Goal: Transaction & Acquisition: Purchase product/service

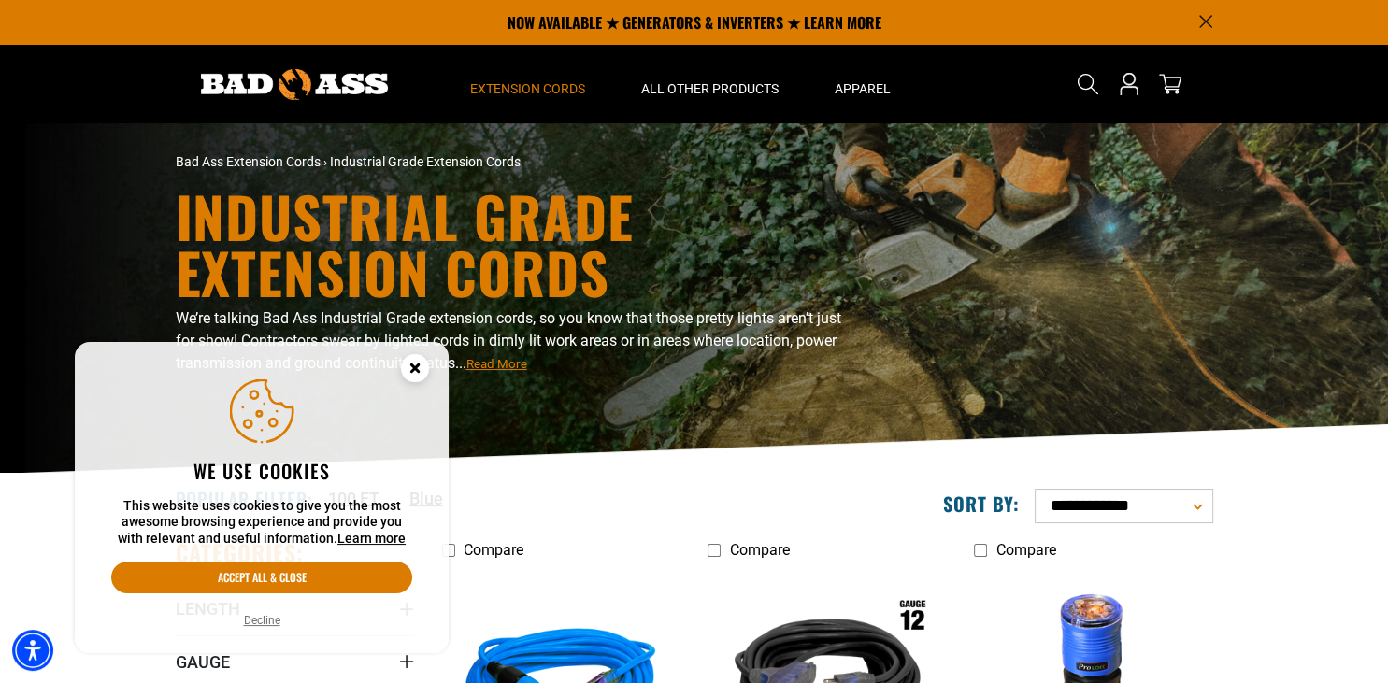
click at [418, 365] on icon "Close this option" at bounding box center [414, 368] width 7 height 7
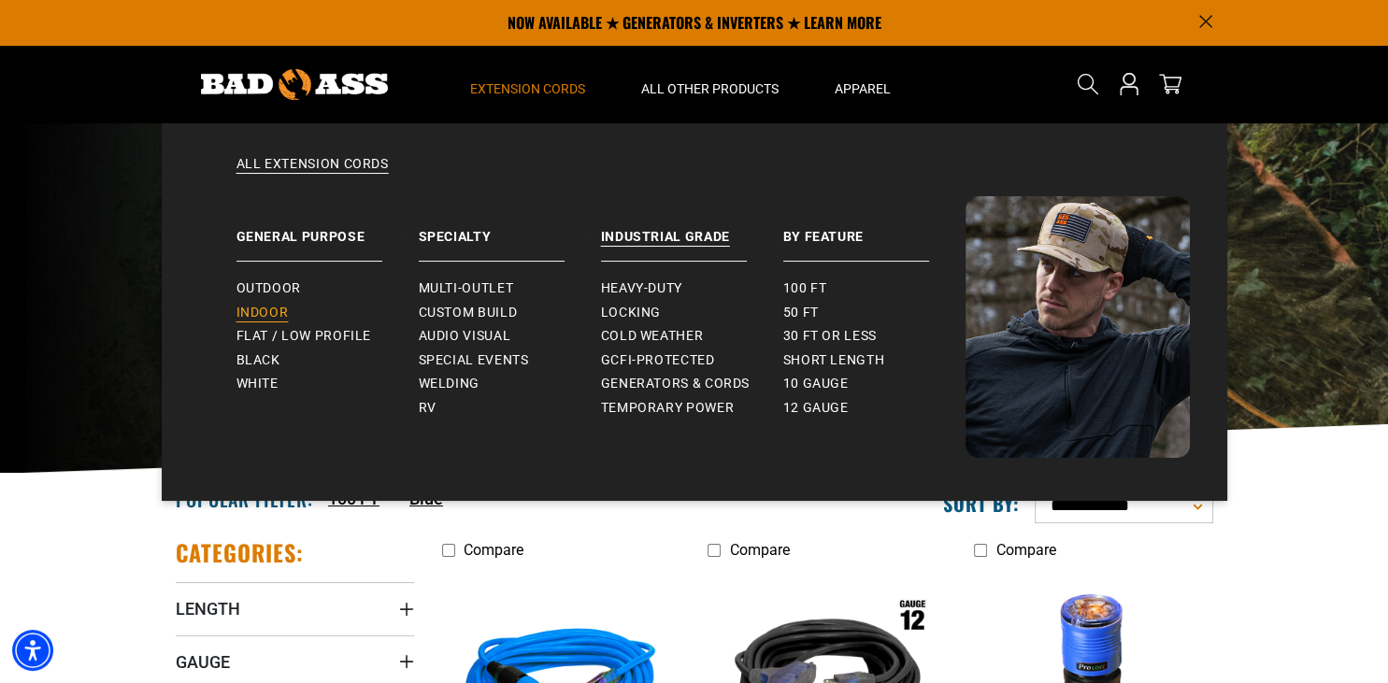
click at [286, 307] on span "Indoor" at bounding box center [262, 313] width 52 height 17
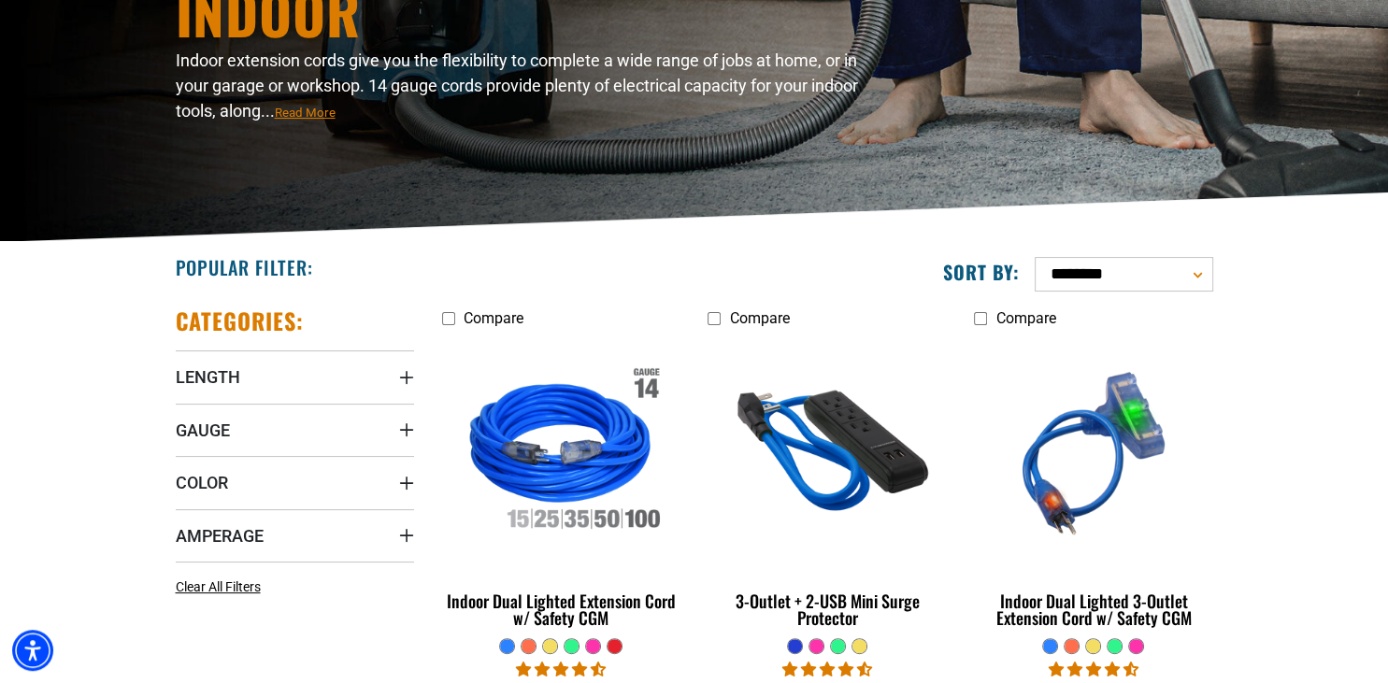
scroll to position [295, 0]
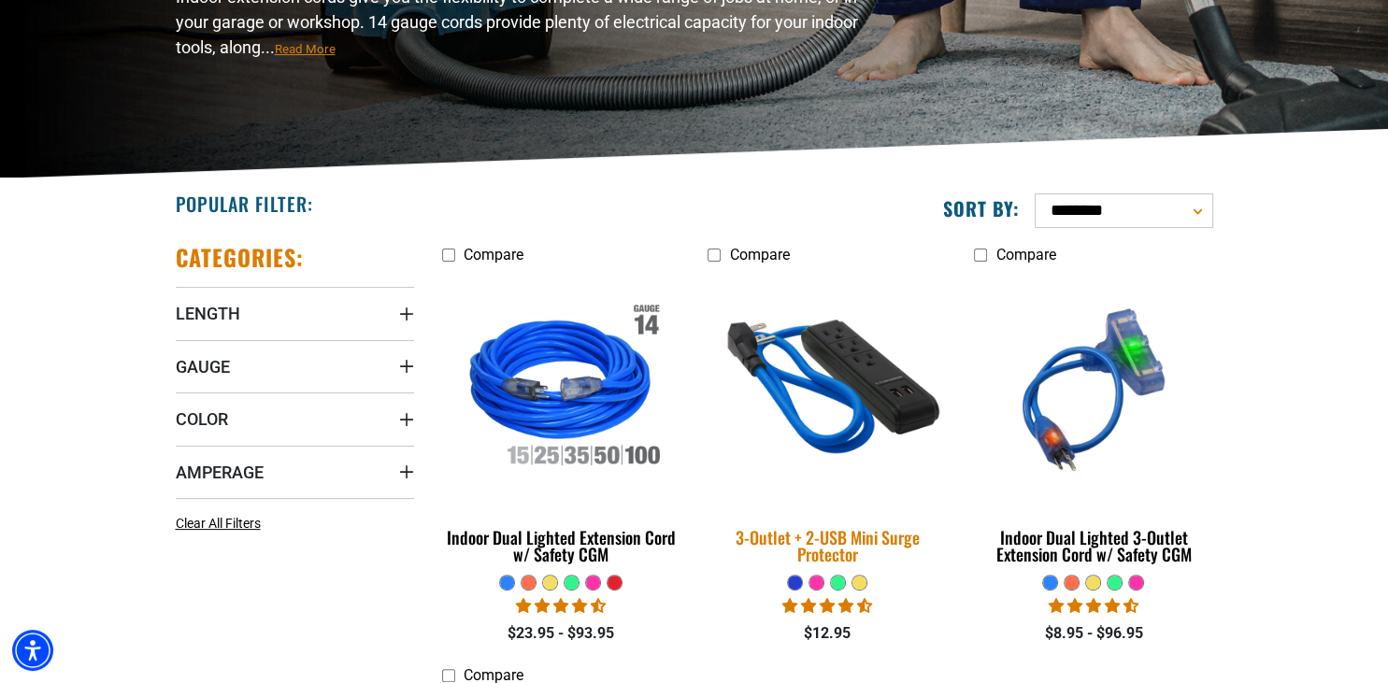
click at [863, 435] on img at bounding box center [827, 389] width 262 height 239
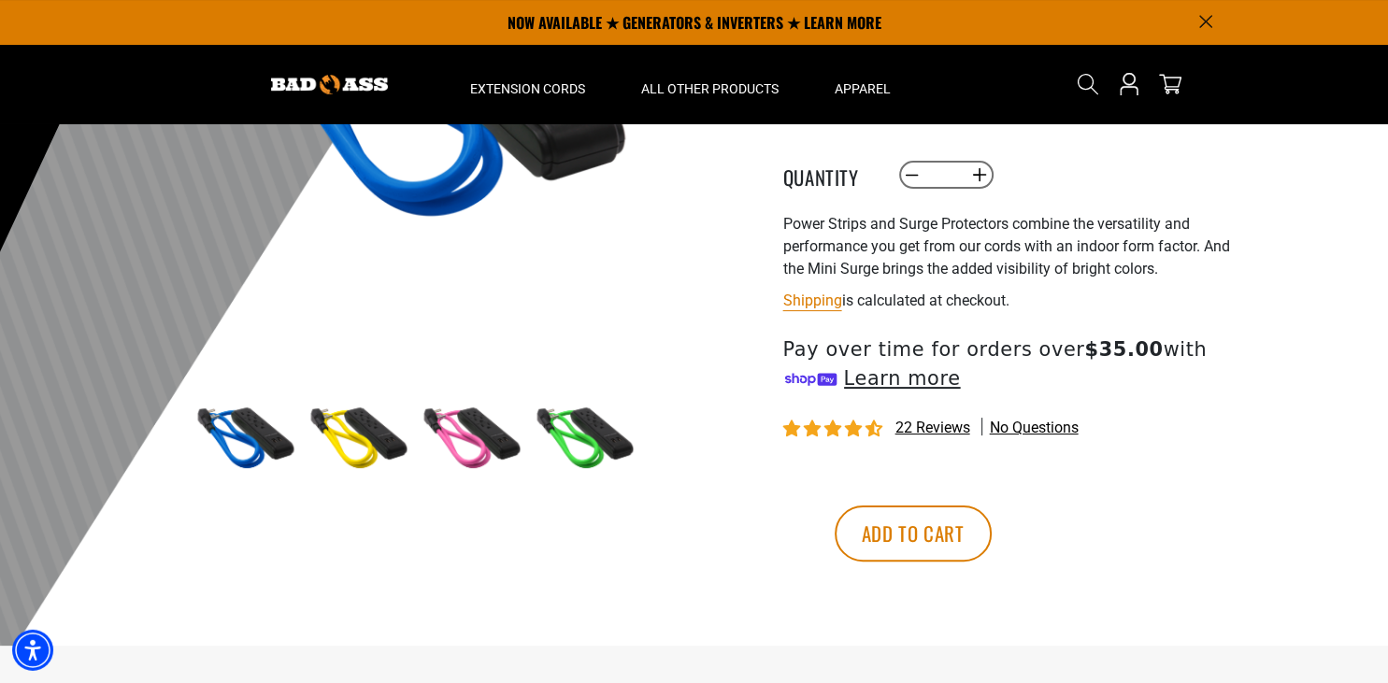
scroll to position [148, 0]
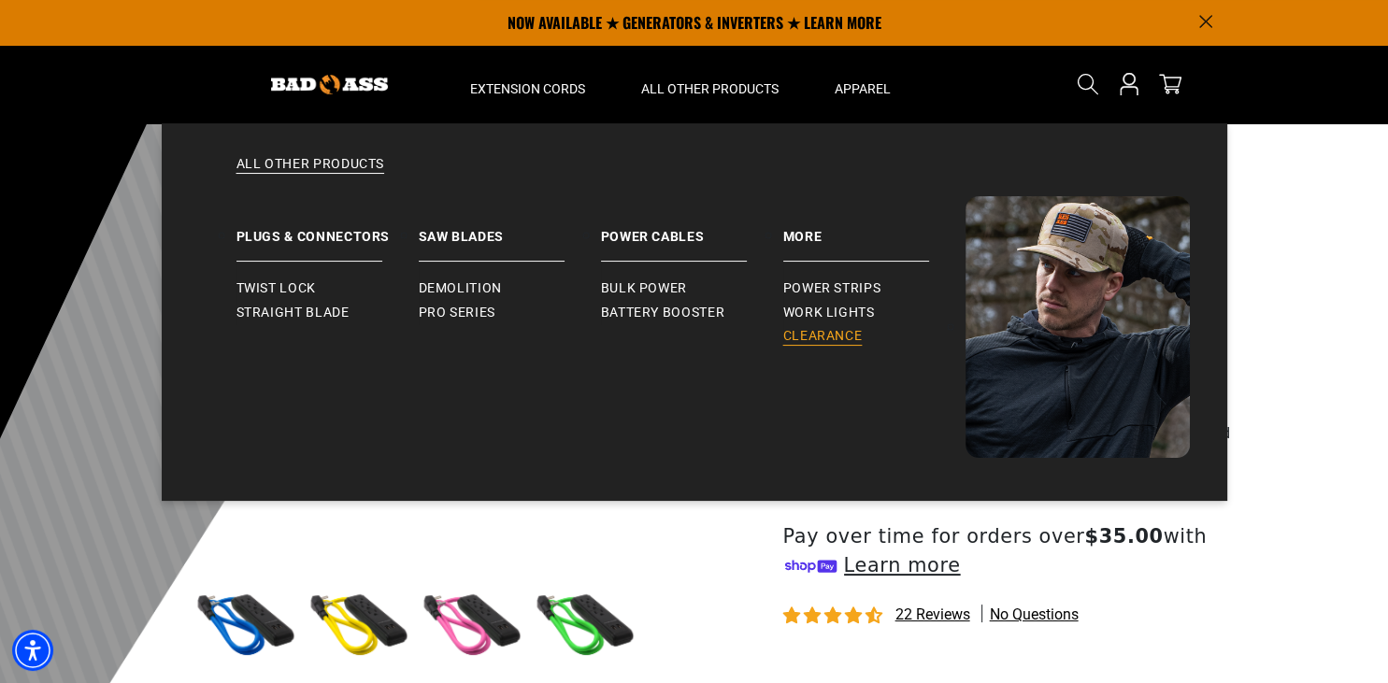
click at [828, 340] on span "Clearance" at bounding box center [822, 336] width 79 height 17
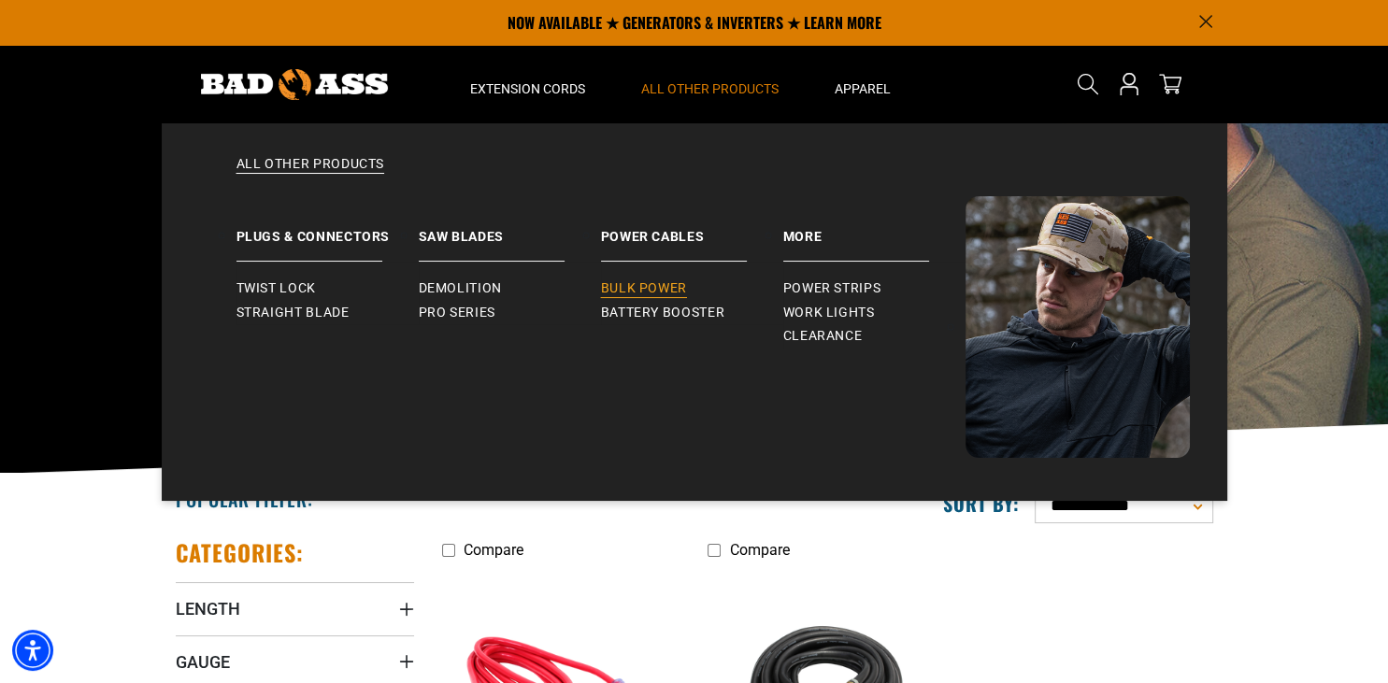
click at [662, 297] on link "Bulk Power" at bounding box center [692, 289] width 182 height 24
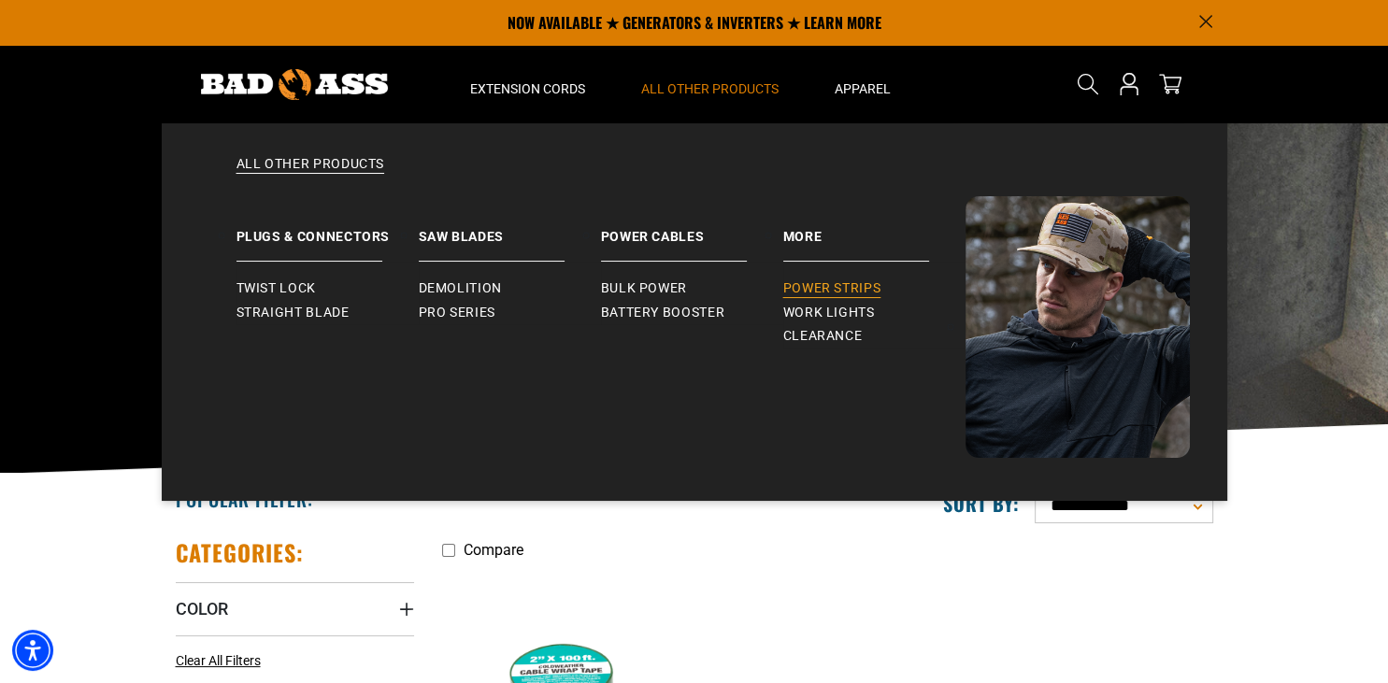
click at [868, 279] on link "Power Strips" at bounding box center [874, 289] width 182 height 24
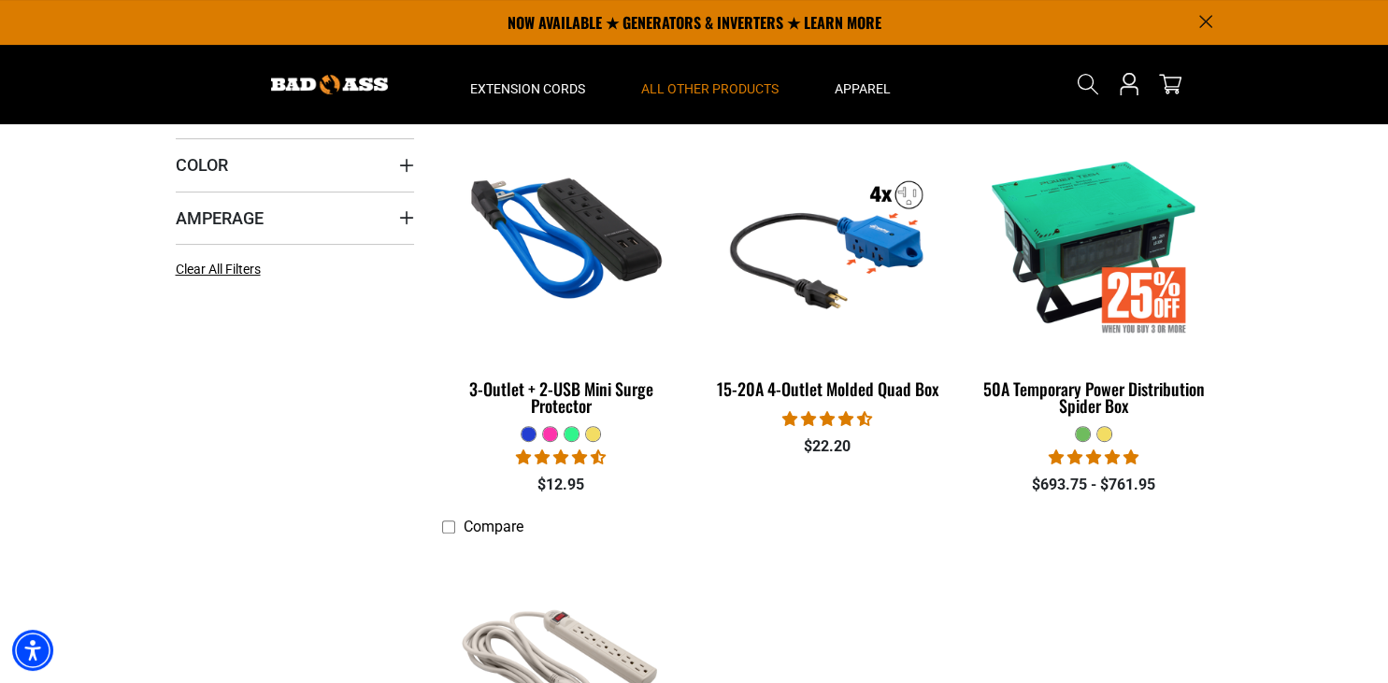
scroll to position [394, 0]
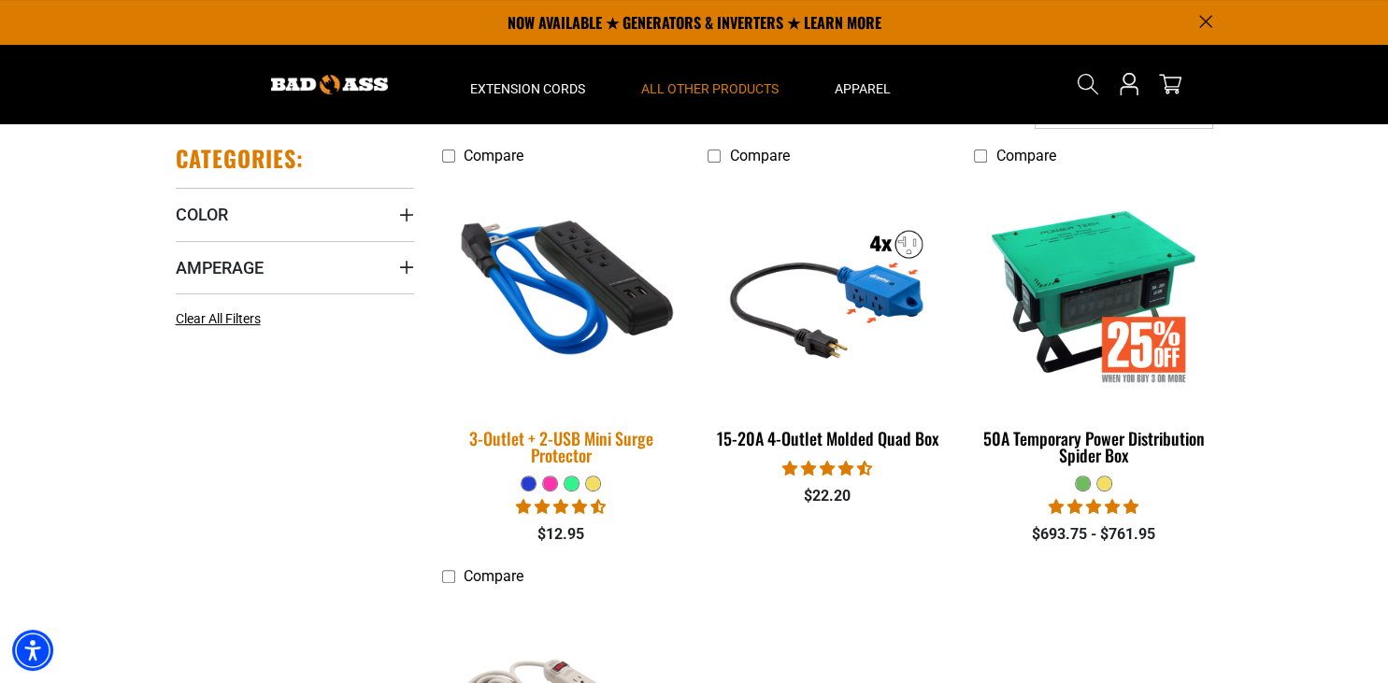
click at [575, 437] on div "3-Outlet + 2-USB Mini Surge Protector" at bounding box center [561, 447] width 238 height 34
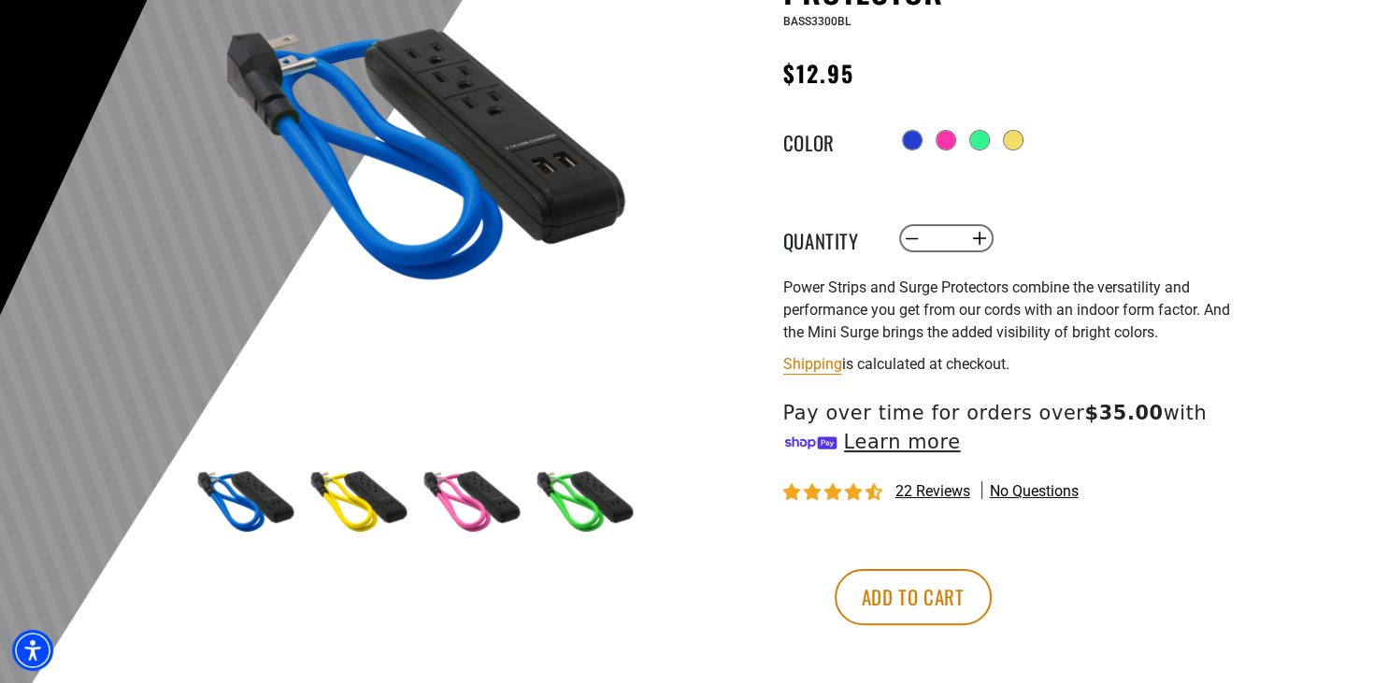
scroll to position [308, 0]
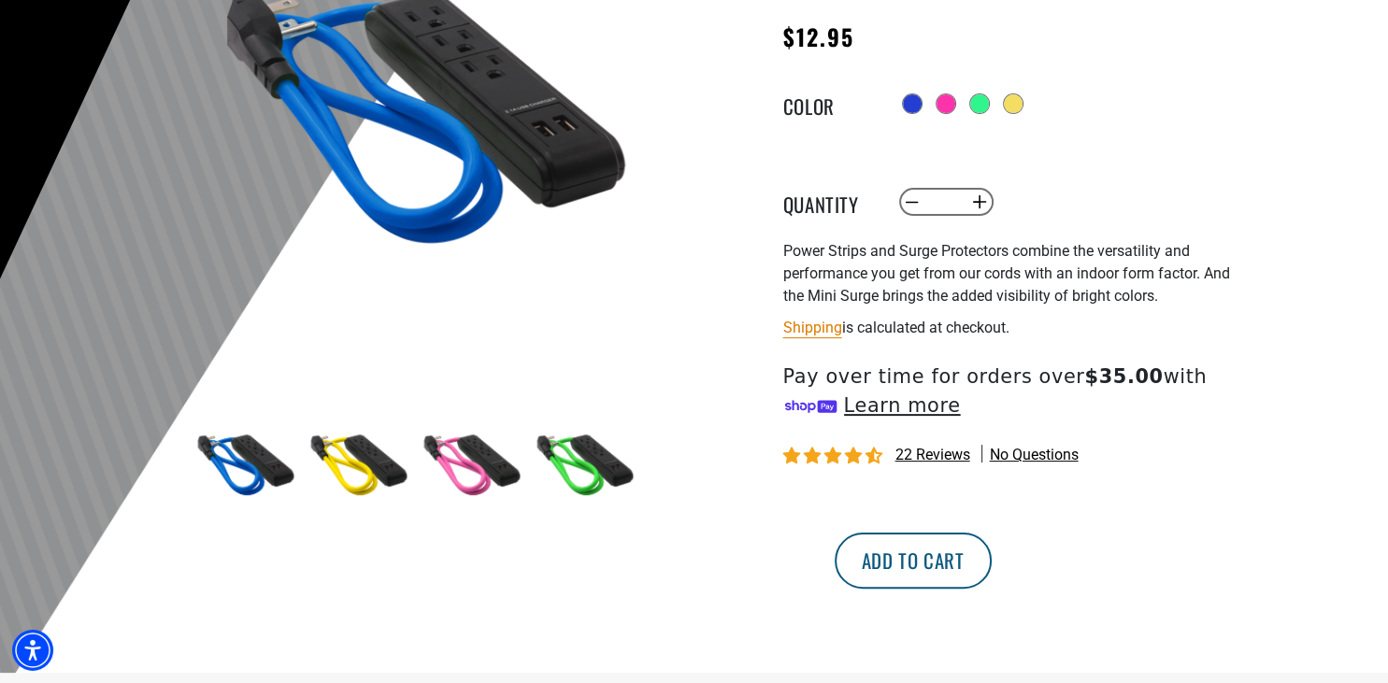
click at [992, 589] on button "Add to cart" at bounding box center [913, 561] width 157 height 56
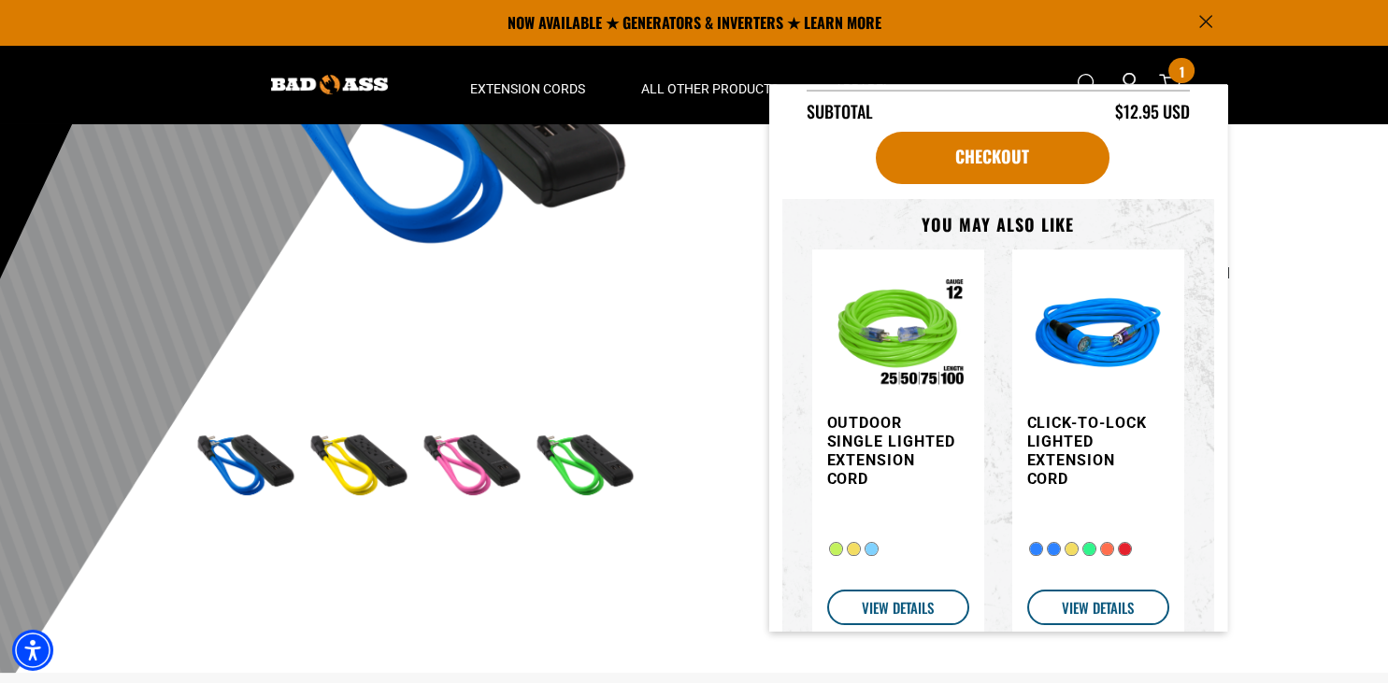
scroll to position [0, 0]
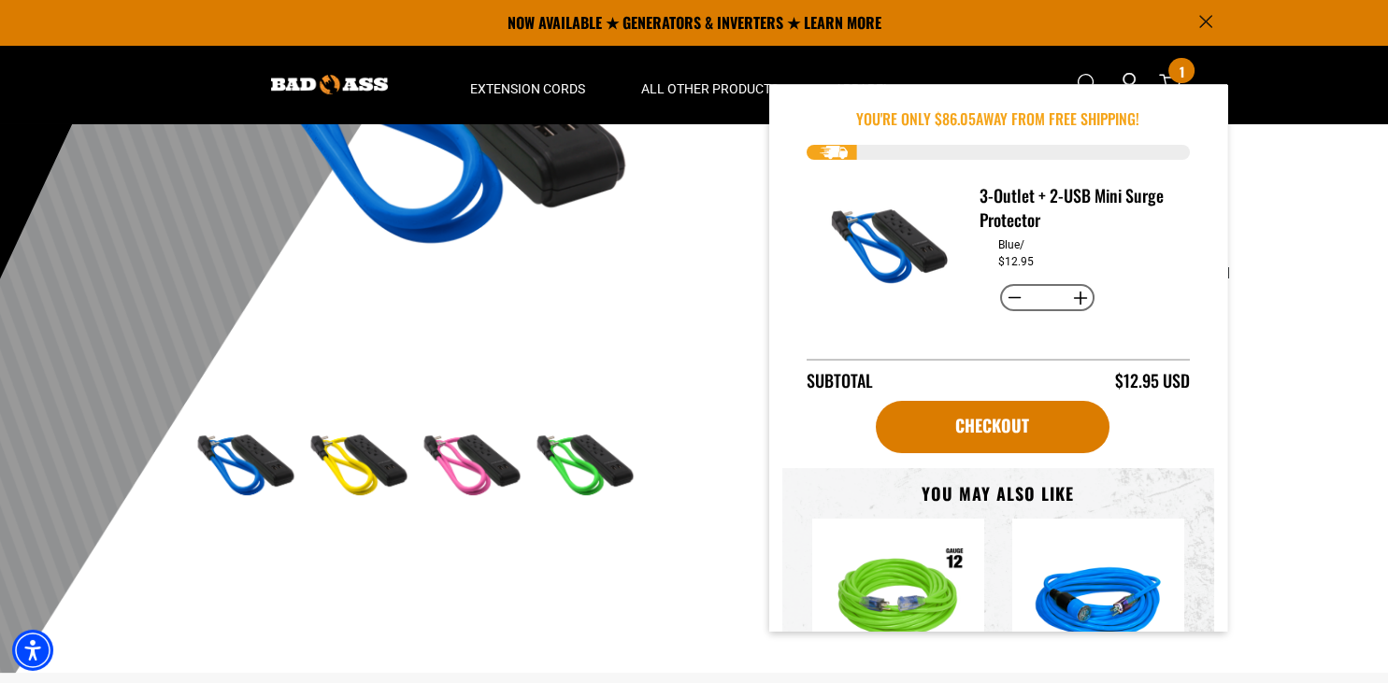
click at [1288, 262] on div at bounding box center [694, 274] width 1388 height 916
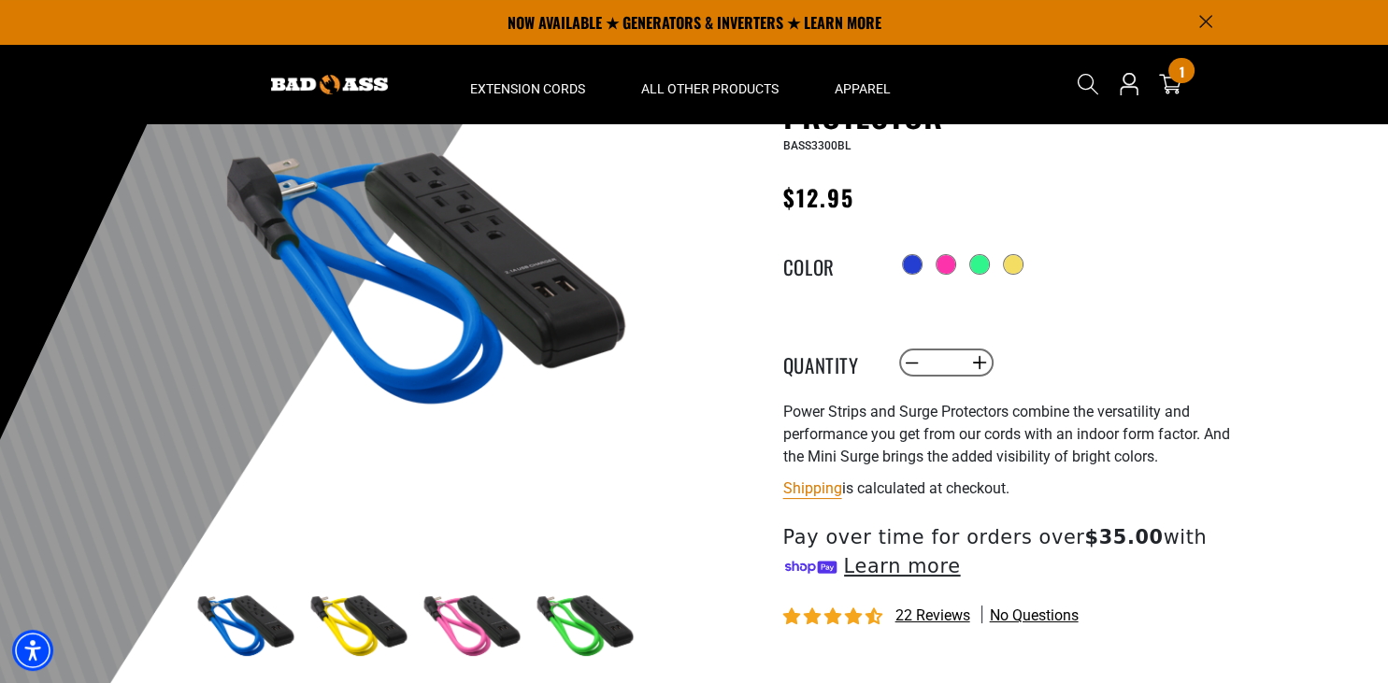
scroll to position [115, 0]
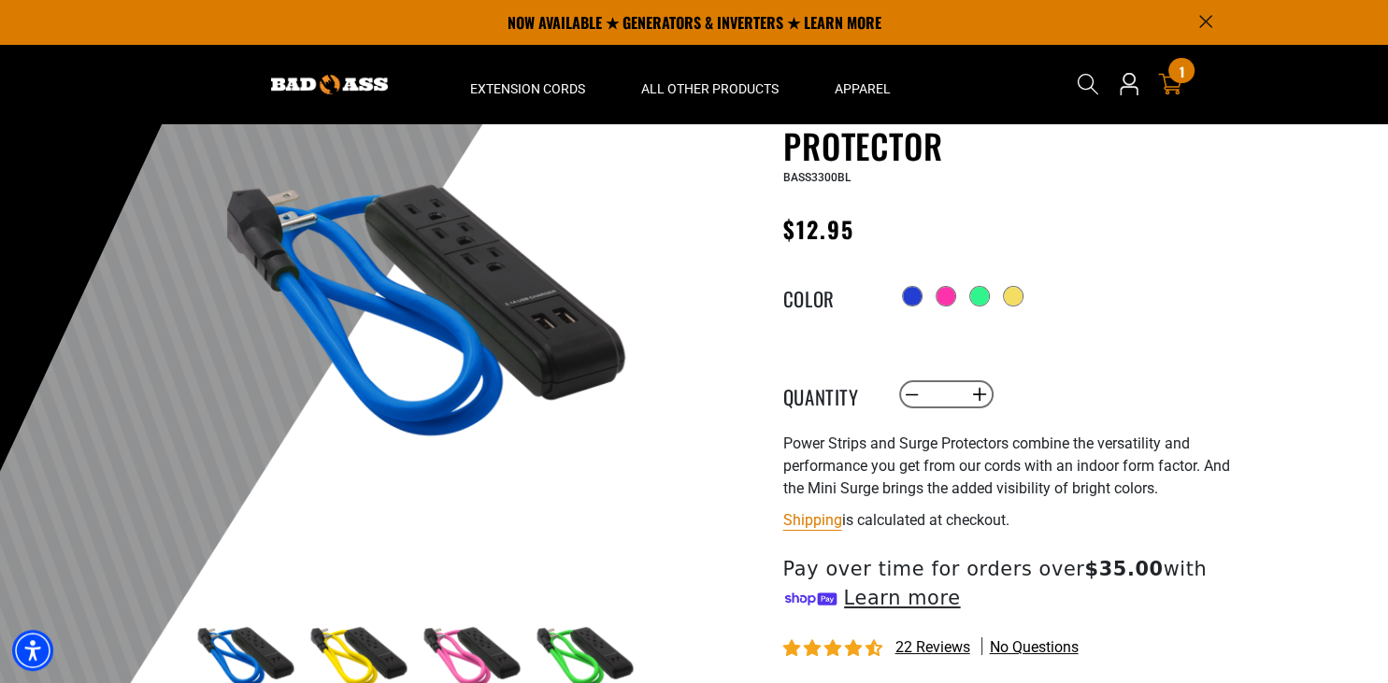
click at [1174, 79] on div "1 1 item" at bounding box center [1180, 70] width 25 height 25
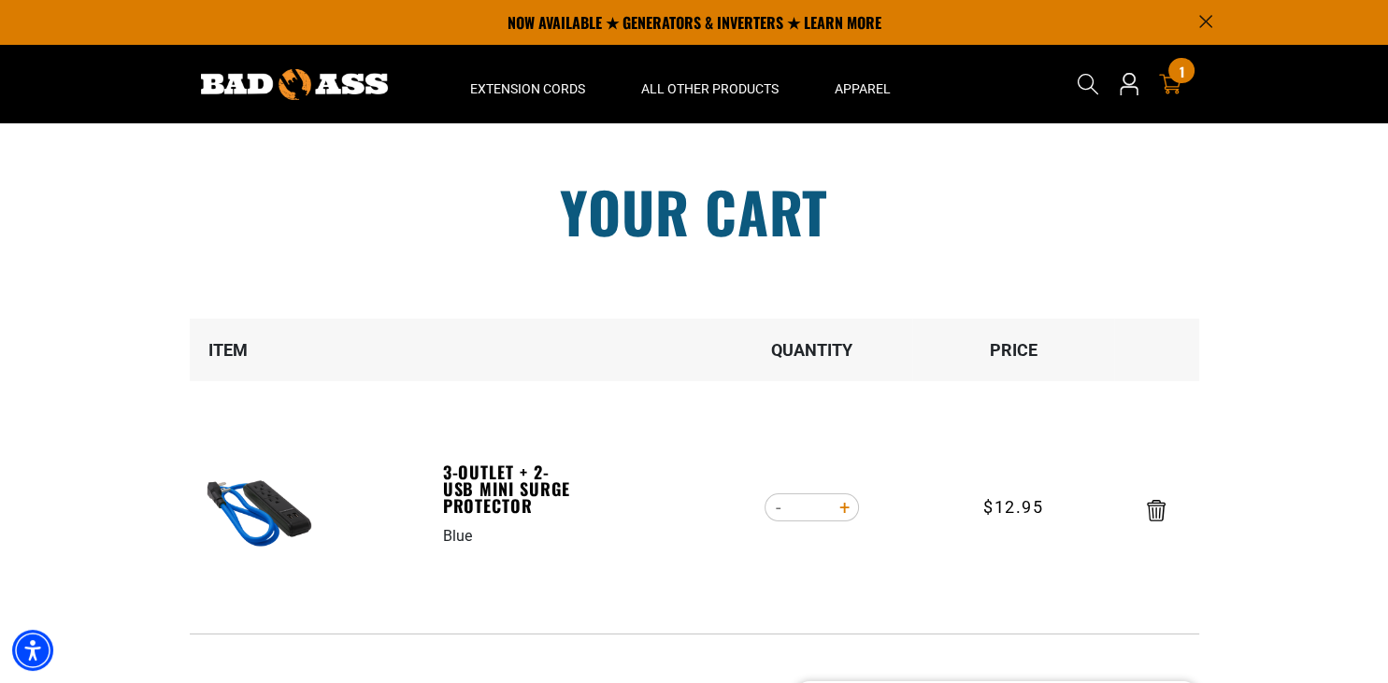
click at [838, 503] on button "Increase quantity for 3-Outlet + 2-USB Mini Surge Protector" at bounding box center [844, 508] width 29 height 32
type input "*"
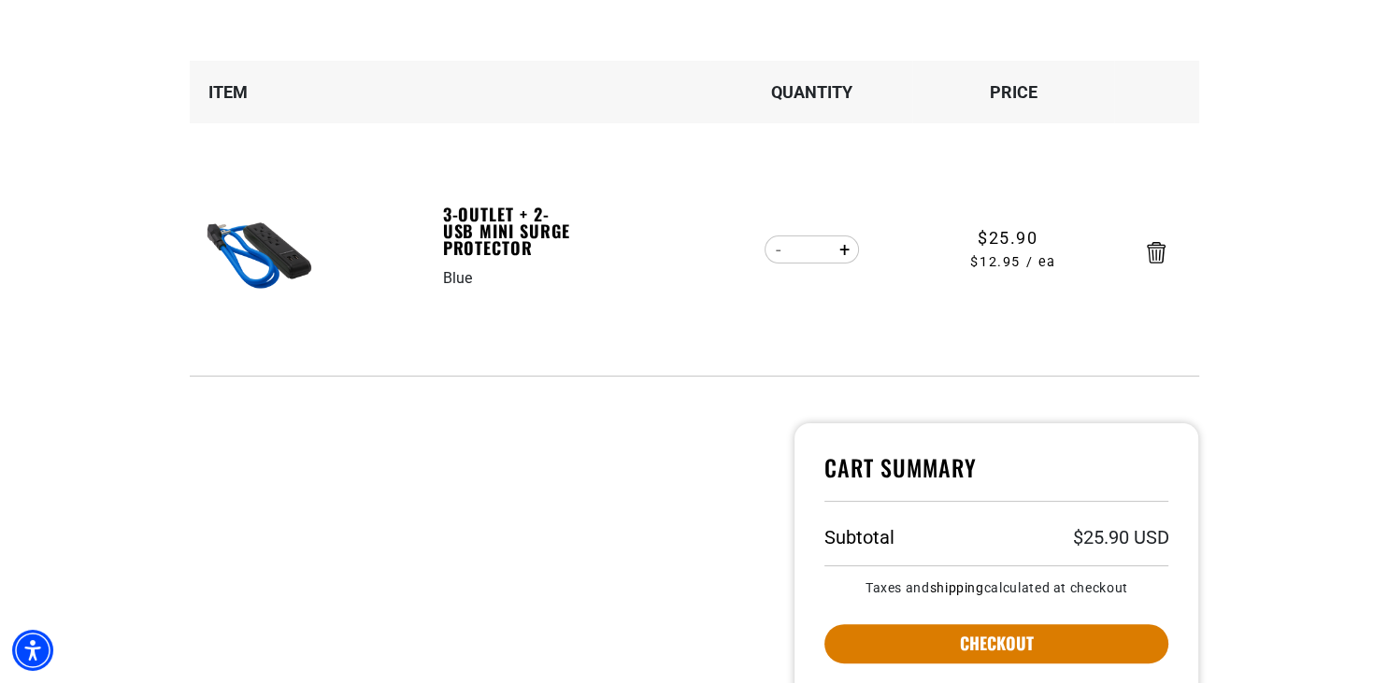
scroll to position [378, 0]
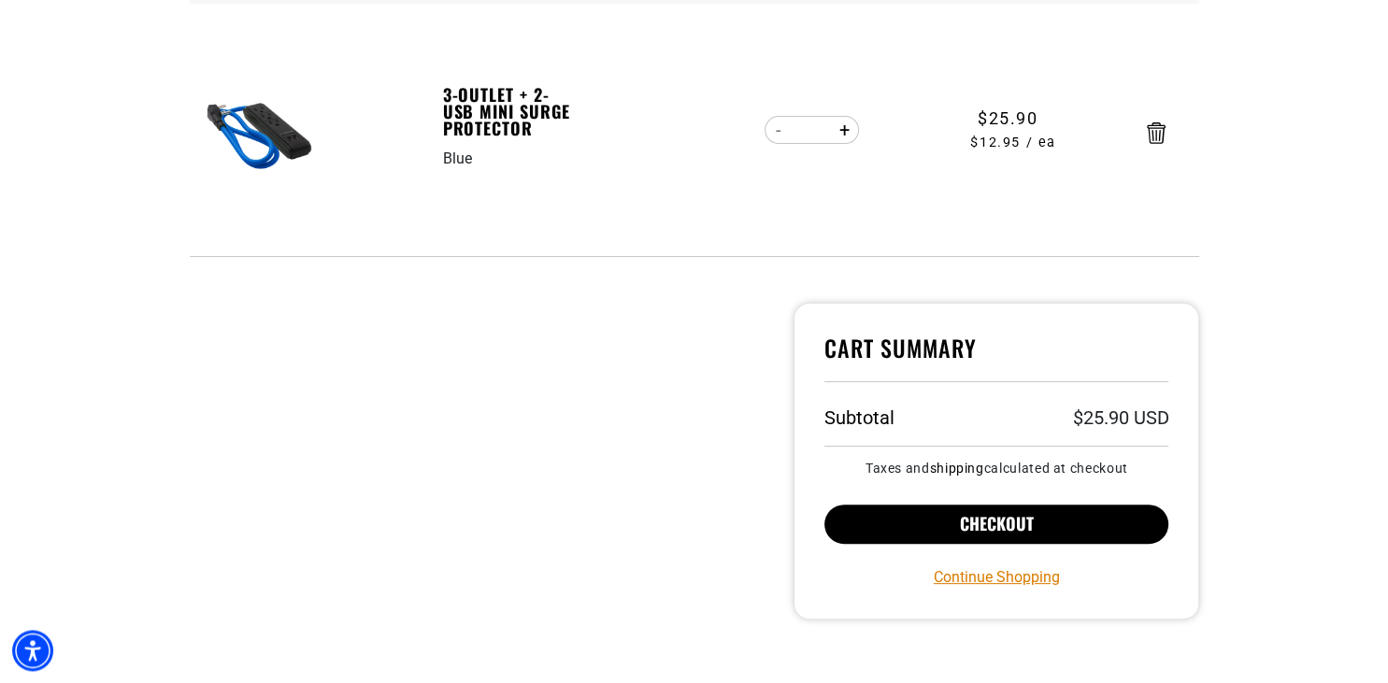
click at [1008, 509] on button "Checkout" at bounding box center [996, 524] width 345 height 39
